Goal: Browse casually

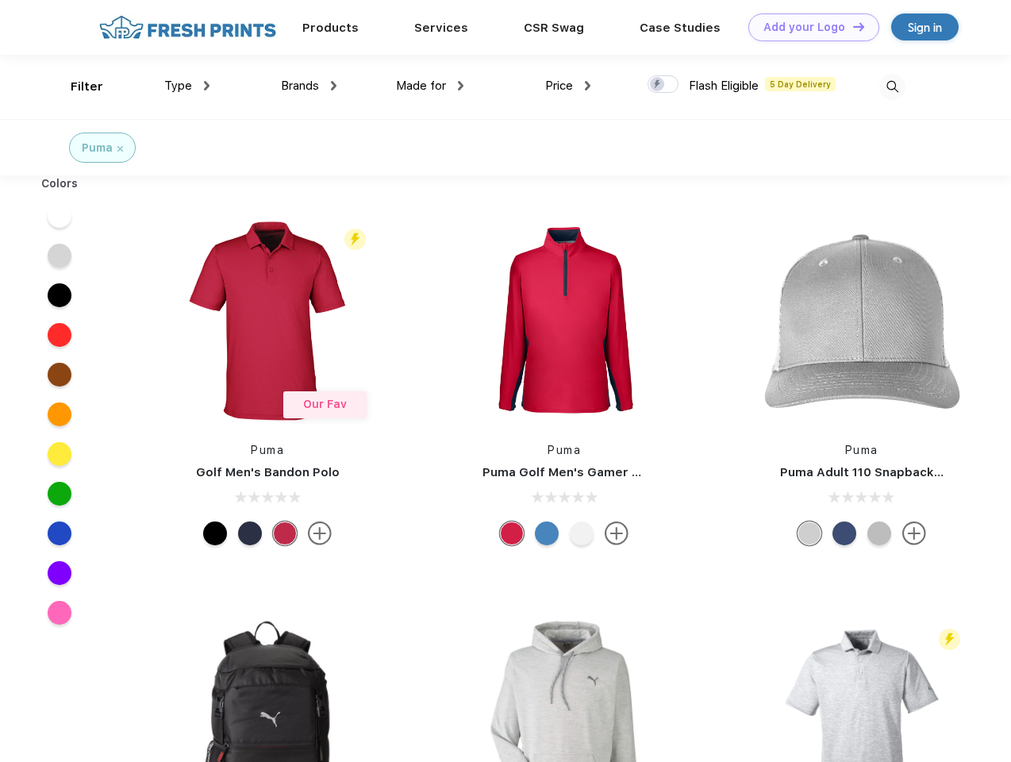
scroll to position [1, 0]
click at [808, 27] on link "Add your Logo Design Tool" at bounding box center [813, 27] width 131 height 28
click at [0, 0] on div "Design Tool" at bounding box center [0, 0] width 0 height 0
click at [852, 26] on link "Add your Logo Design Tool" at bounding box center [813, 27] width 131 height 28
click at [76, 87] on div "Filter" at bounding box center [87, 87] width 33 height 18
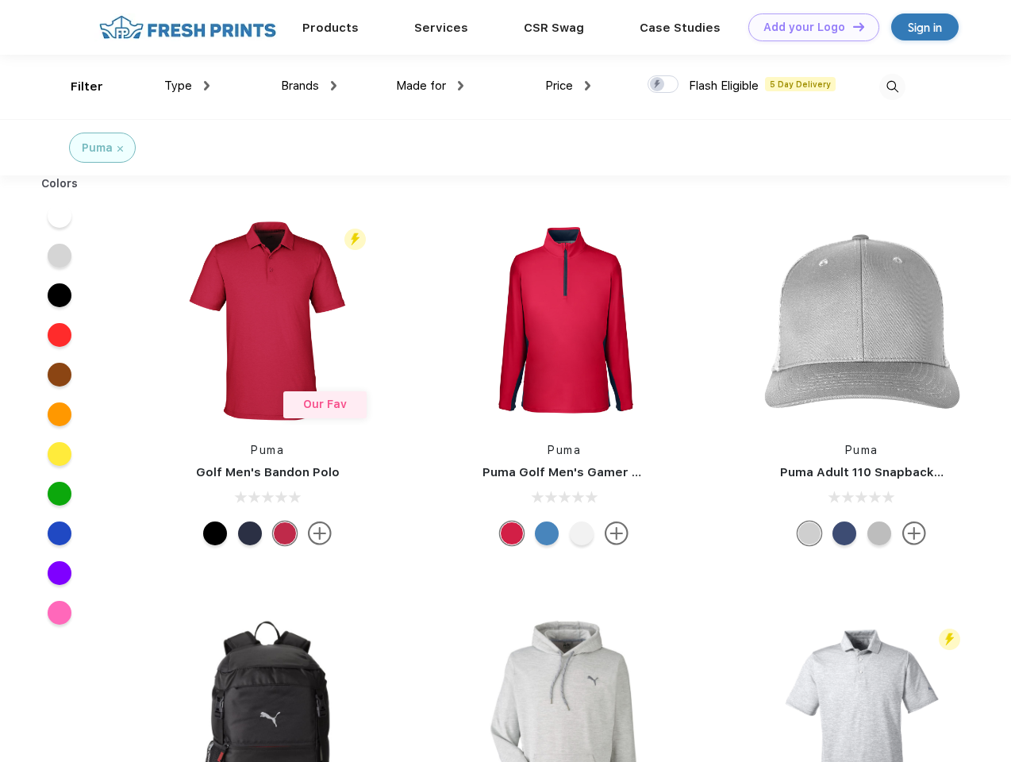
click at [187, 86] on span "Type" at bounding box center [178, 86] width 28 height 14
click at [309, 86] on span "Brands" at bounding box center [300, 86] width 38 height 14
click at [430, 86] on span "Made for" at bounding box center [421, 86] width 50 height 14
click at [568, 86] on span "Price" at bounding box center [559, 86] width 28 height 14
click at [664, 85] on div at bounding box center [663, 83] width 31 height 17
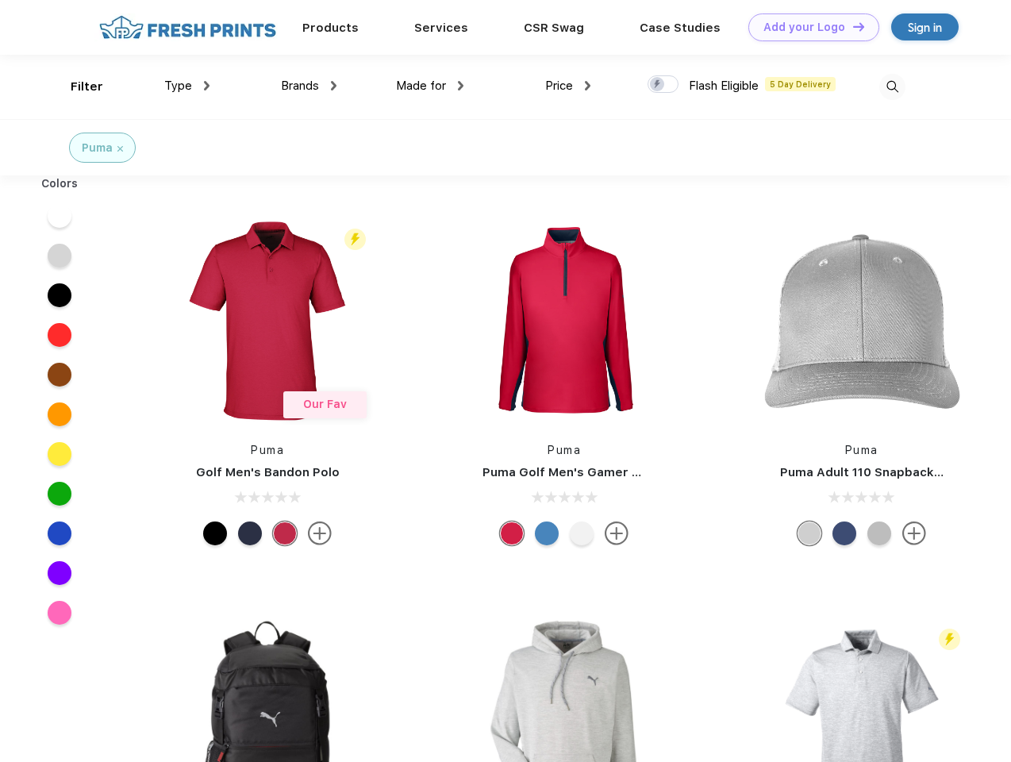
click at [658, 85] on input "checkbox" at bounding box center [653, 80] width 10 height 10
click at [892, 87] on img at bounding box center [892, 87] width 26 height 26
